Goal: Navigation & Orientation: Find specific page/section

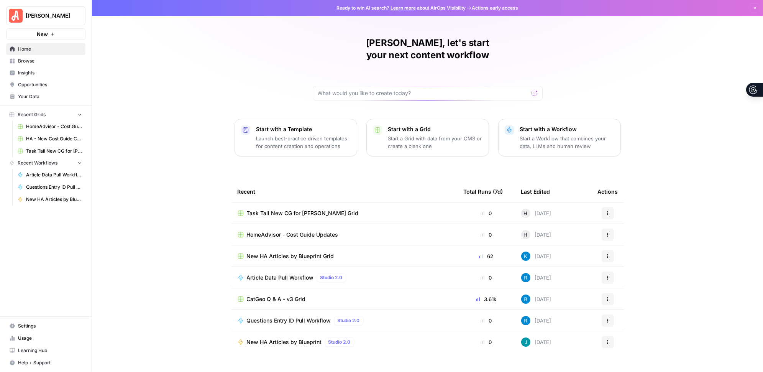
click at [330, 209] on div "Task Tail New CG for [PERSON_NAME] Grid" at bounding box center [345, 213] width 214 height 8
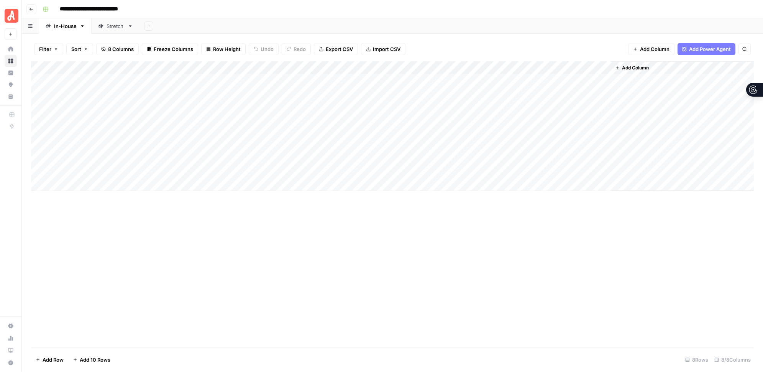
click at [114, 28] on div "Stretch" at bounding box center [116, 26] width 18 height 8
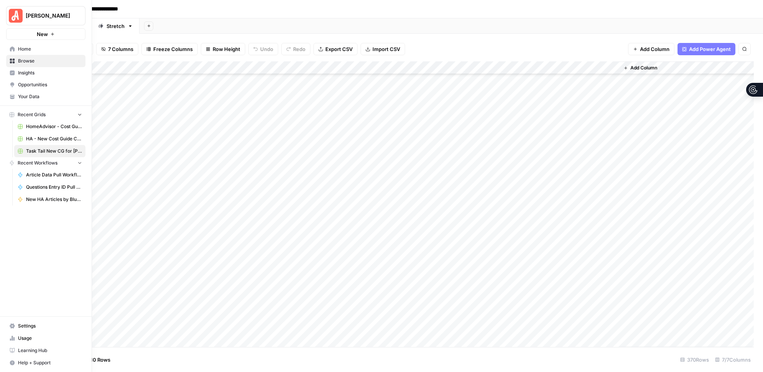
click at [31, 137] on span "HA - New Cost Guide Creation Grid" at bounding box center [54, 138] width 56 height 7
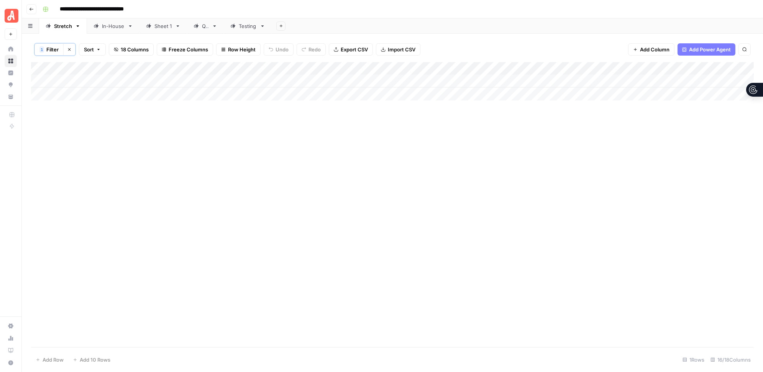
click at [106, 27] on div "In-House" at bounding box center [113, 26] width 23 height 8
click at [157, 26] on div "Sheet 1" at bounding box center [163, 26] width 18 height 8
click at [206, 29] on div "QA" at bounding box center [205, 26] width 7 height 8
click at [242, 29] on div "Testing" at bounding box center [248, 26] width 18 height 8
